Goal: Navigation & Orientation: Find specific page/section

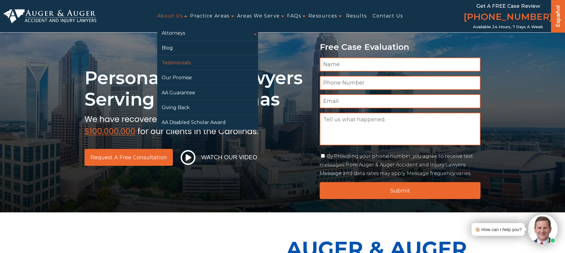
click at [173, 63] on link "Testimonials" at bounding box center [207, 62] width 101 height 15
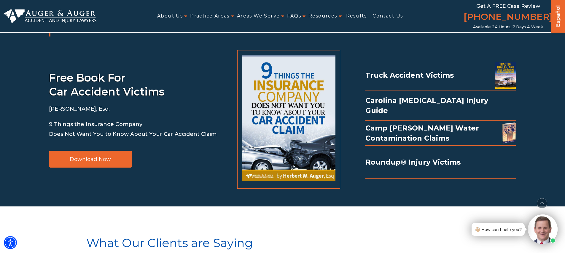
scroll to position [810, 0]
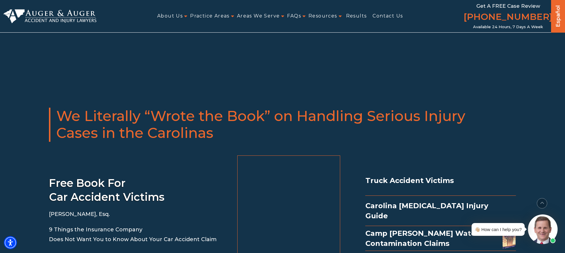
scroll to position [445, 0]
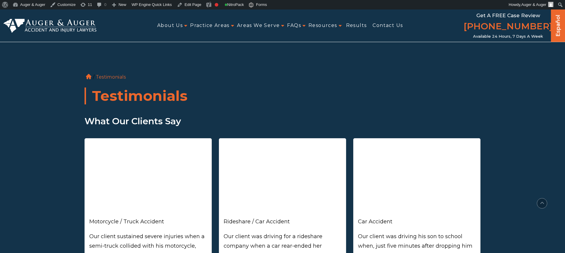
scroll to position [453, 0]
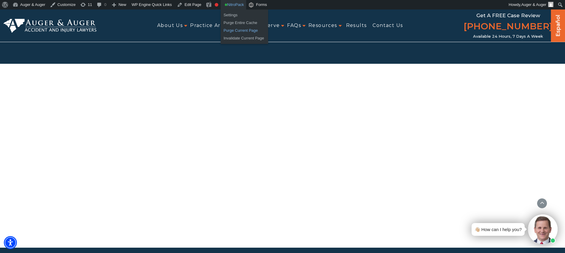
click at [235, 30] on link "Purge Current Page" at bounding box center [244, 31] width 47 height 8
